Goal: Check status

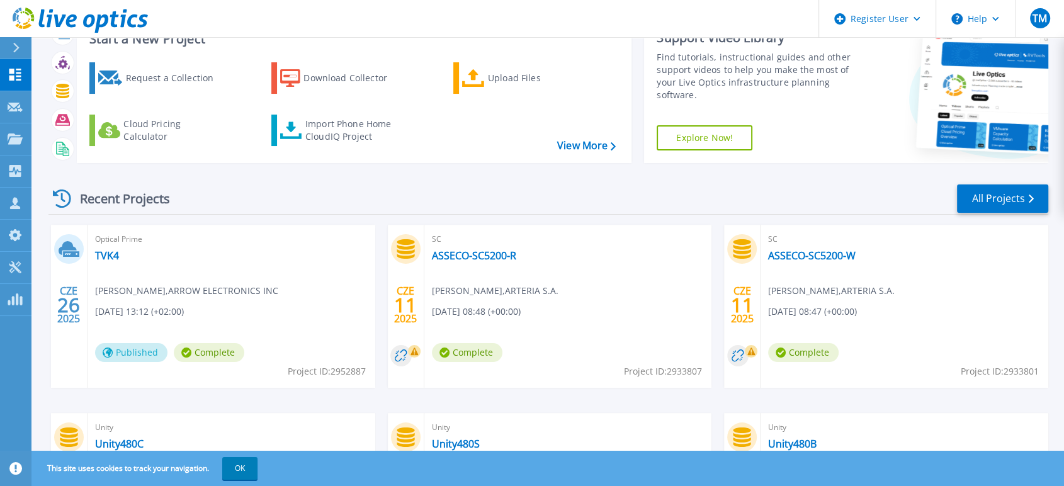
scroll to position [70, 0]
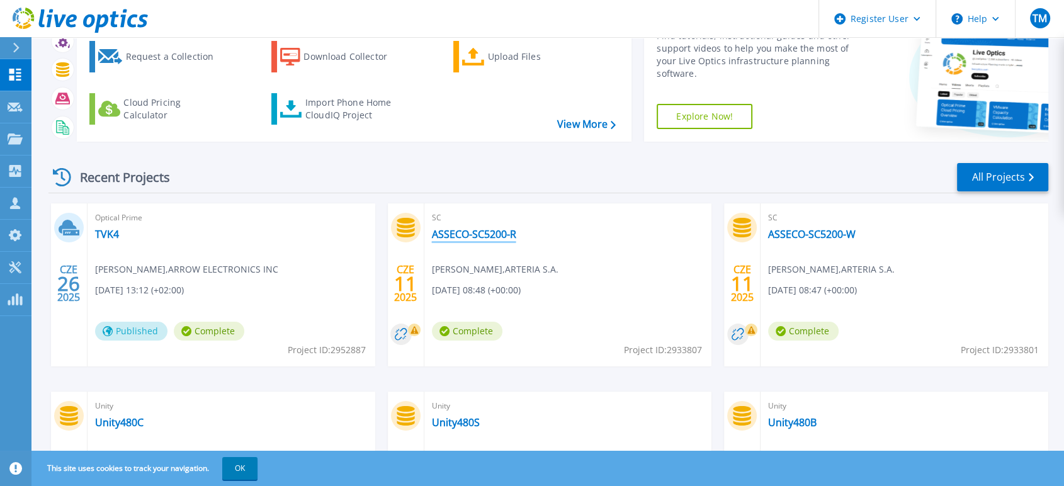
click at [439, 236] on link "ASSECO-SC5200-R" at bounding box center [474, 234] width 84 height 13
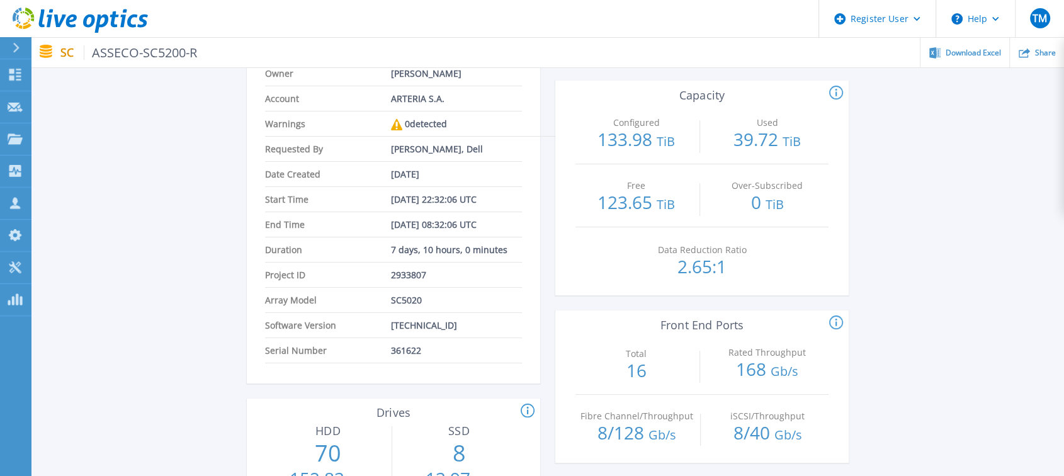
scroll to position [140, 0]
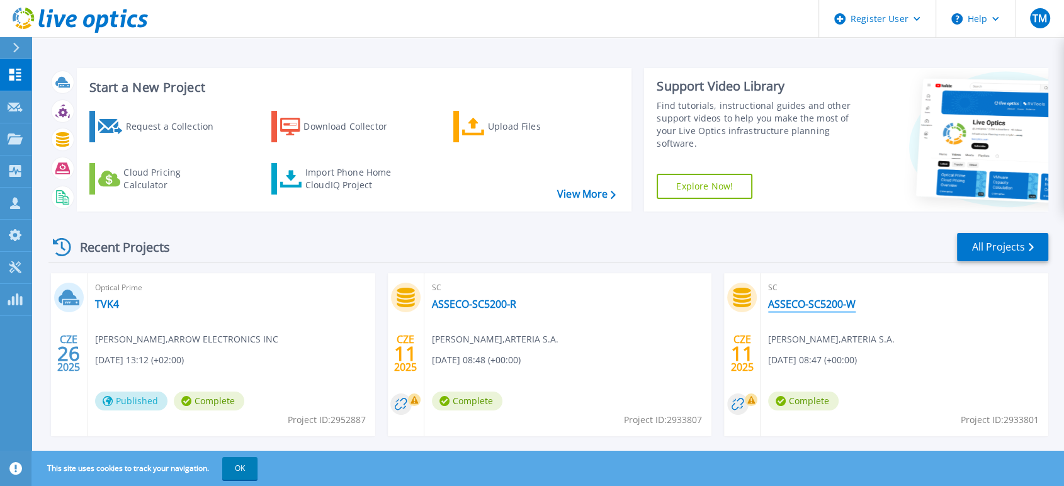
click at [799, 305] on link "ASSECO-SC5200-W" at bounding box center [812, 304] width 88 height 13
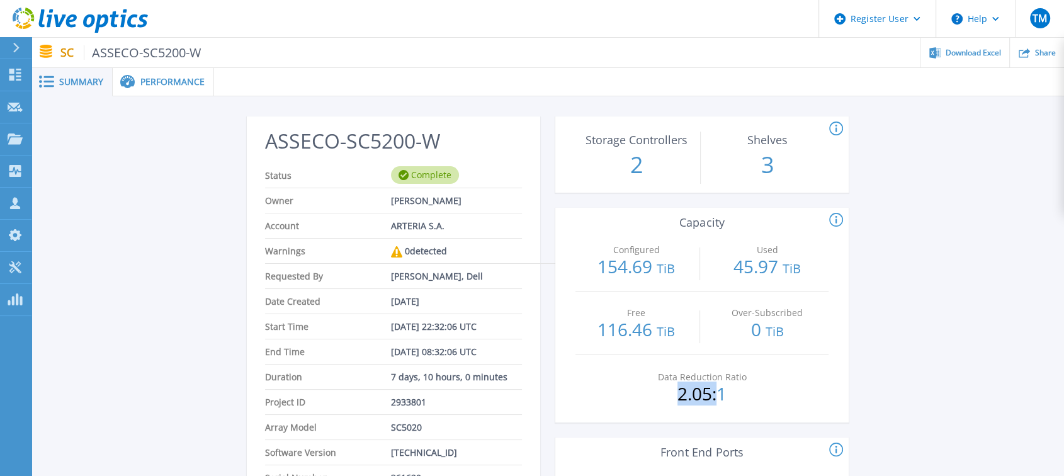
drag, startPoint x: 690, startPoint y: 385, endPoint x: 722, endPoint y: 385, distance: 31.5
click at [722, 385] on p "2.05:1" at bounding box center [703, 394] width 122 height 18
